Goal: Check status

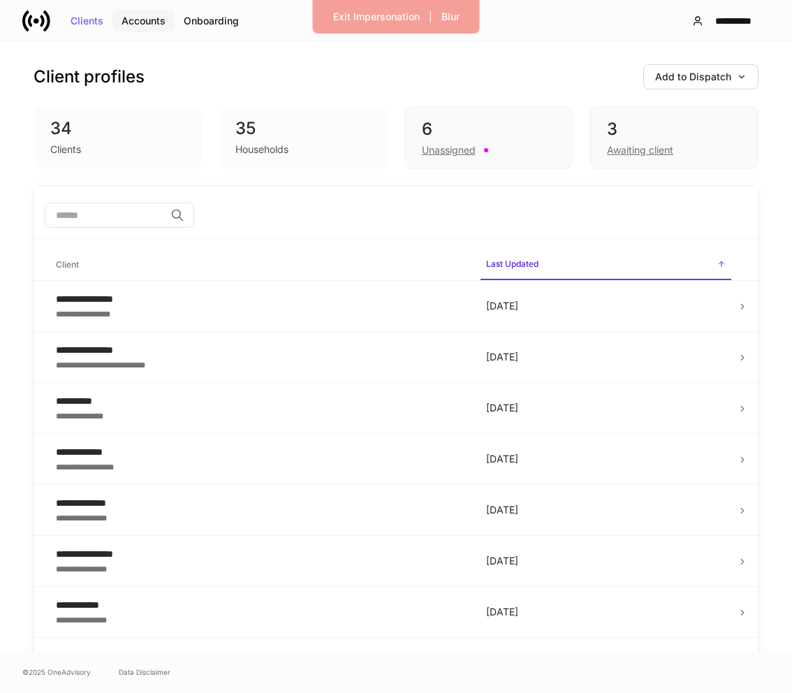
click at [145, 20] on div "Accounts" at bounding box center [144, 21] width 44 height 10
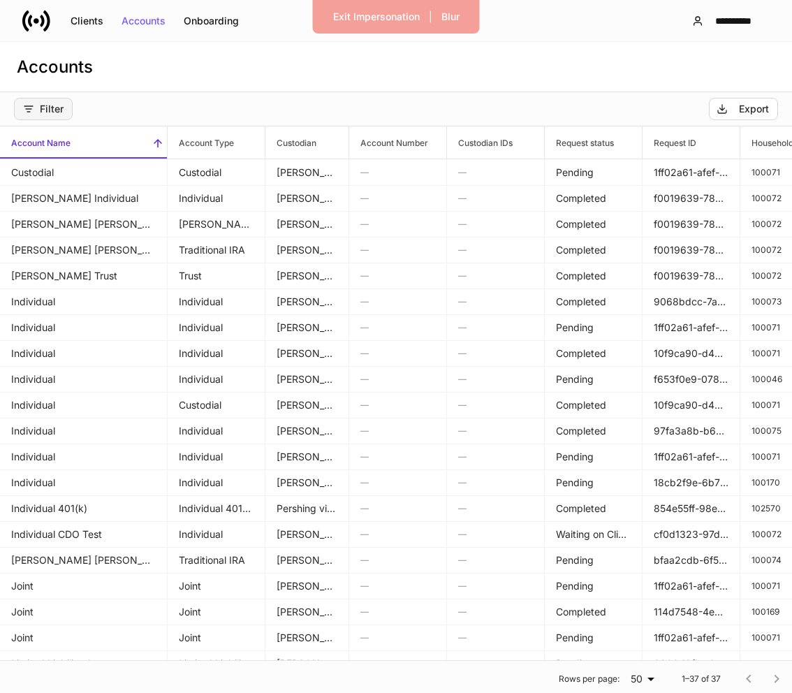
click at [47, 110] on div "Filter" at bounding box center [43, 108] width 41 height 11
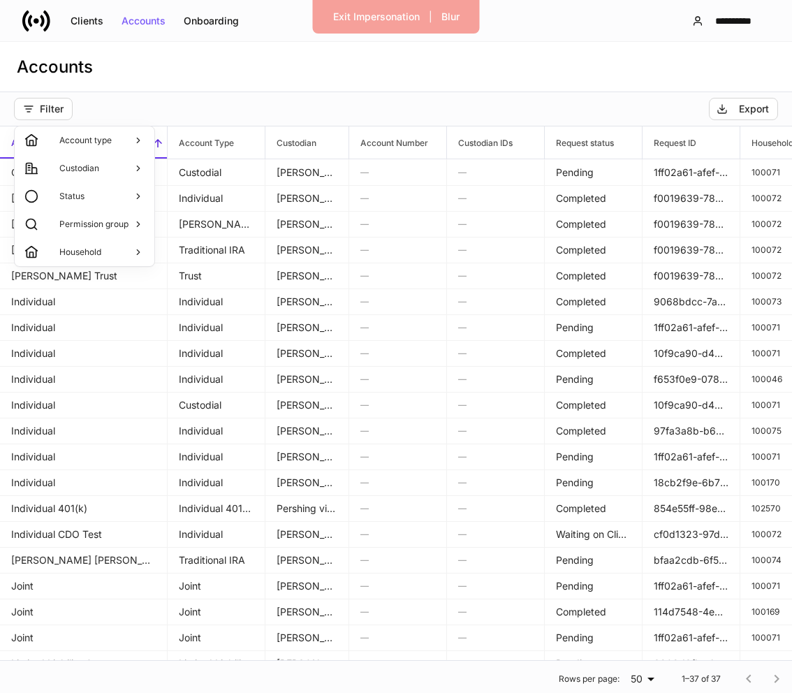
click at [107, 194] on li "Status" at bounding box center [85, 196] width 140 height 28
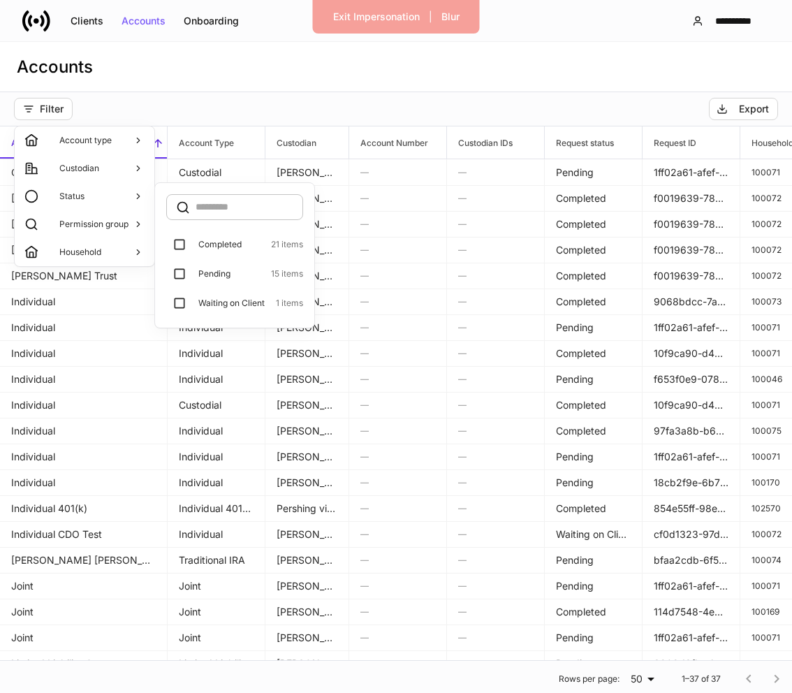
click at [212, 270] on p "Pending" at bounding box center [214, 273] width 32 height 11
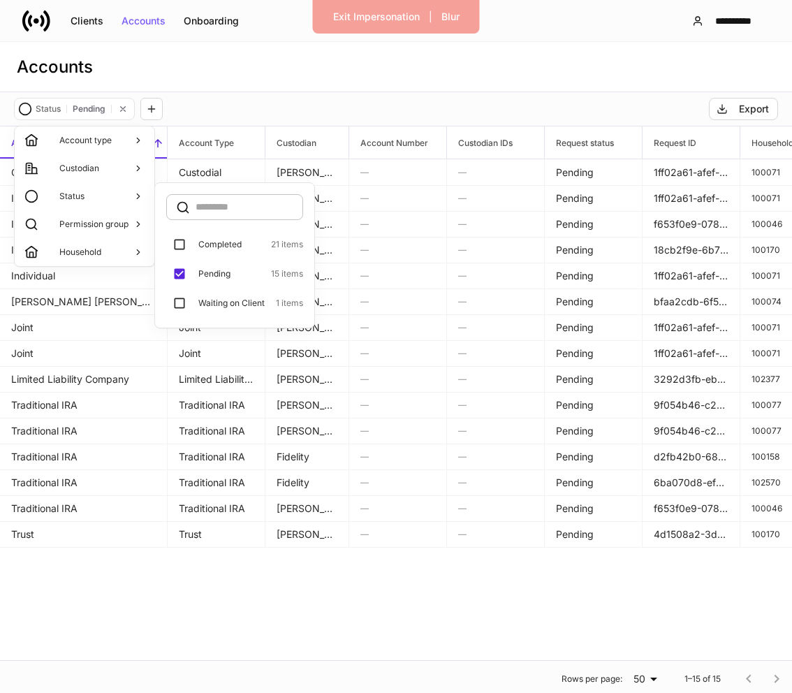
click at [249, 89] on div at bounding box center [396, 346] width 792 height 693
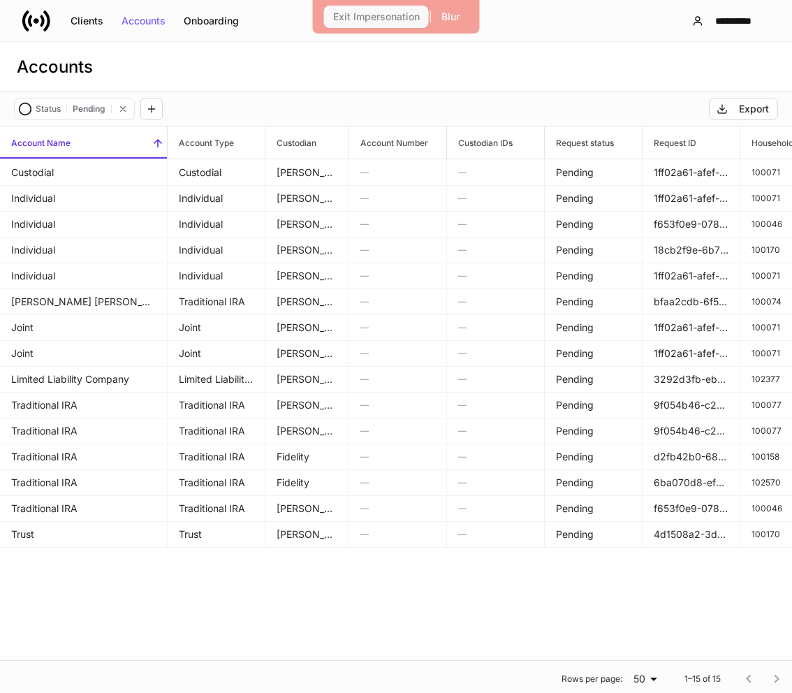
click at [385, 13] on div "Exit Impersonation" at bounding box center [376, 17] width 87 height 10
